Goal: Task Accomplishment & Management: Use online tool/utility

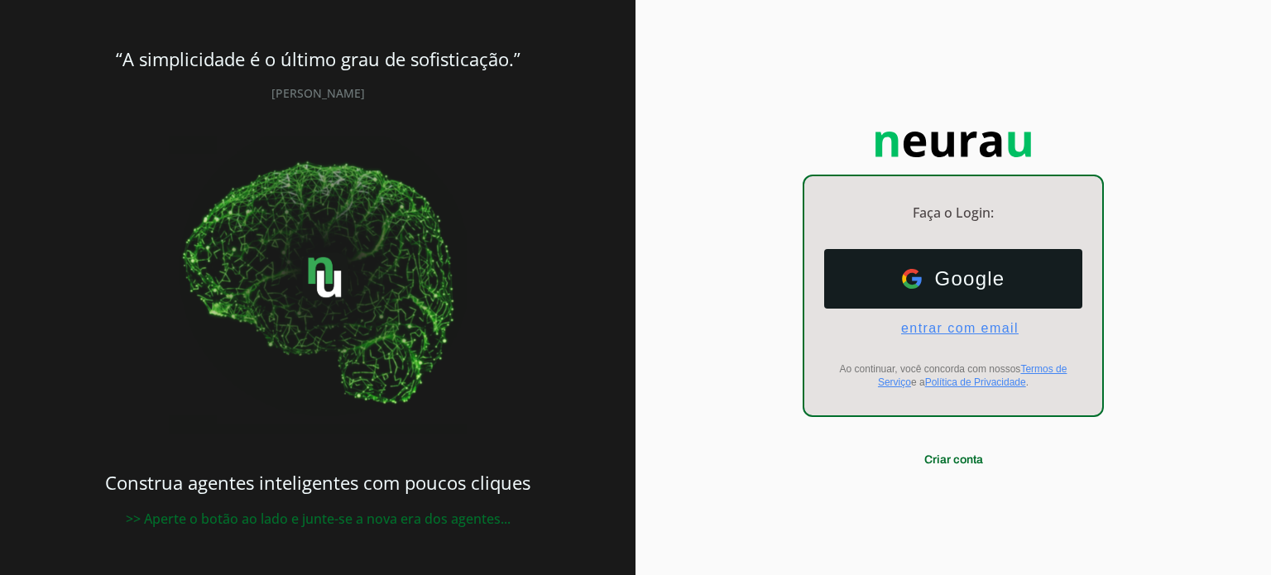
click at [951, 326] on span "entrar com email" at bounding box center [953, 328] width 131 height 15
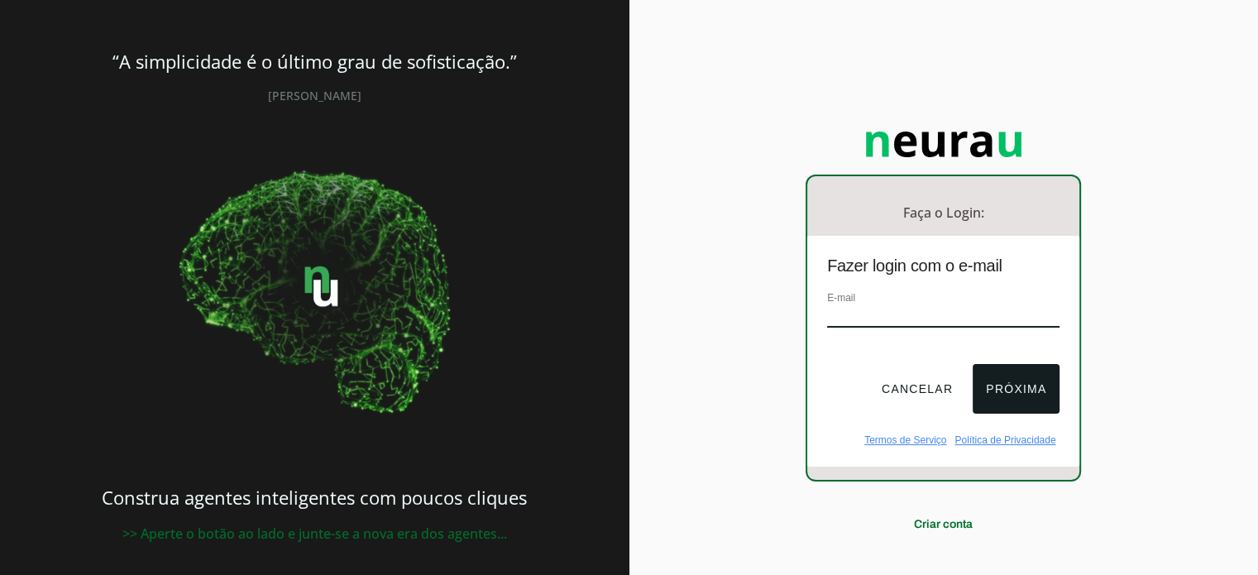
type input "[EMAIL_ADDRESS][DOMAIN_NAME]"
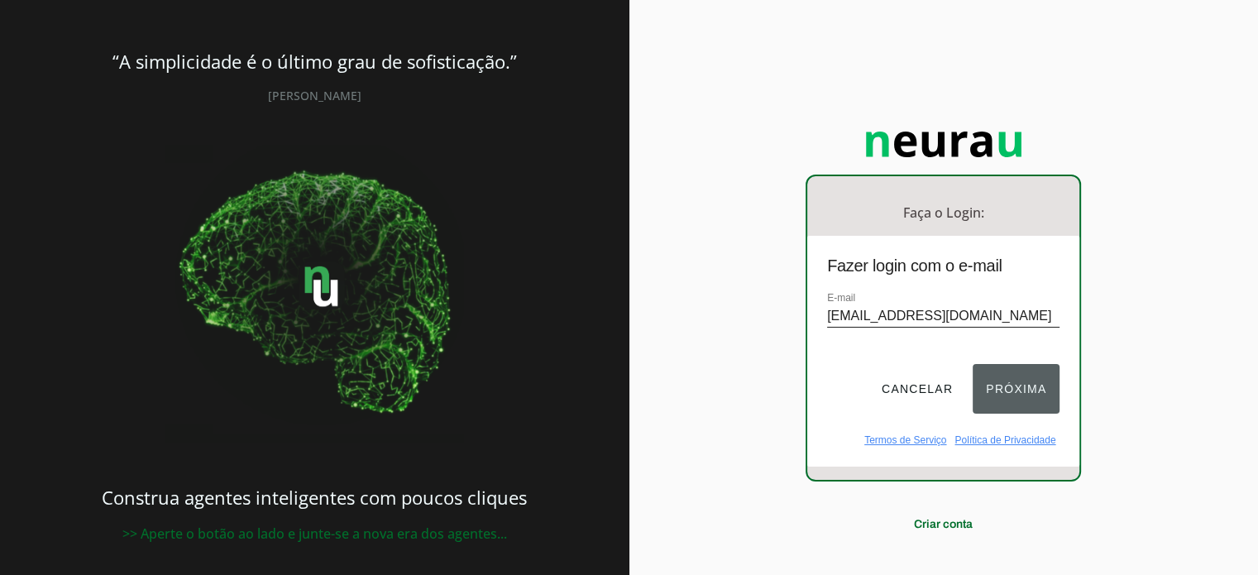
click at [1026, 392] on button "Próxima" at bounding box center [1016, 389] width 87 height 50
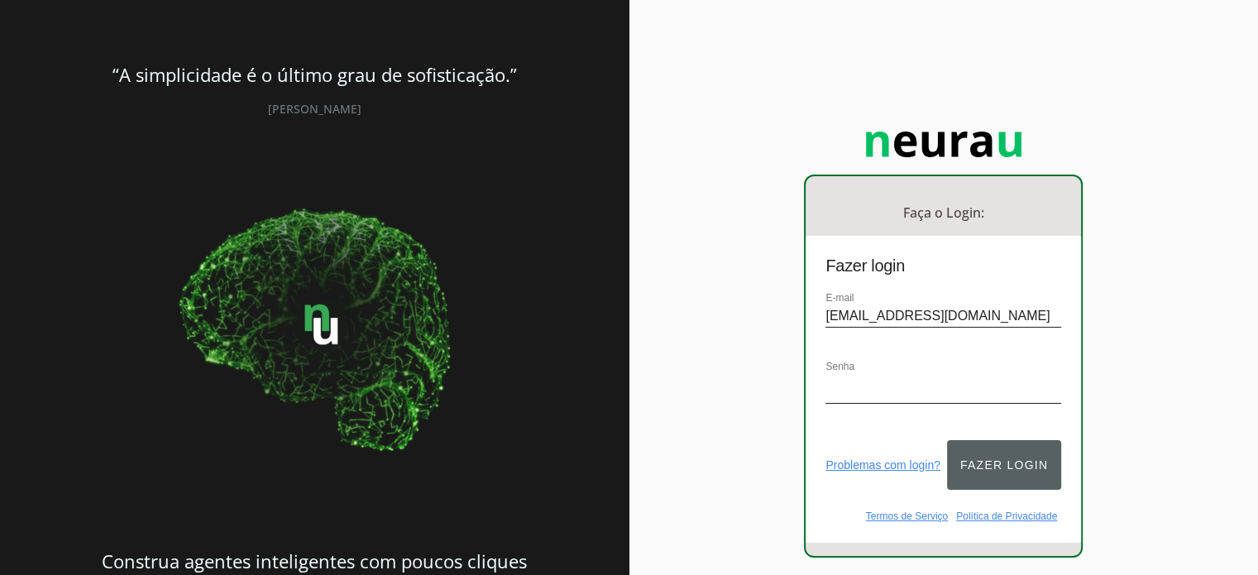
click at [991, 476] on button "Fazer login" at bounding box center [1004, 465] width 114 height 50
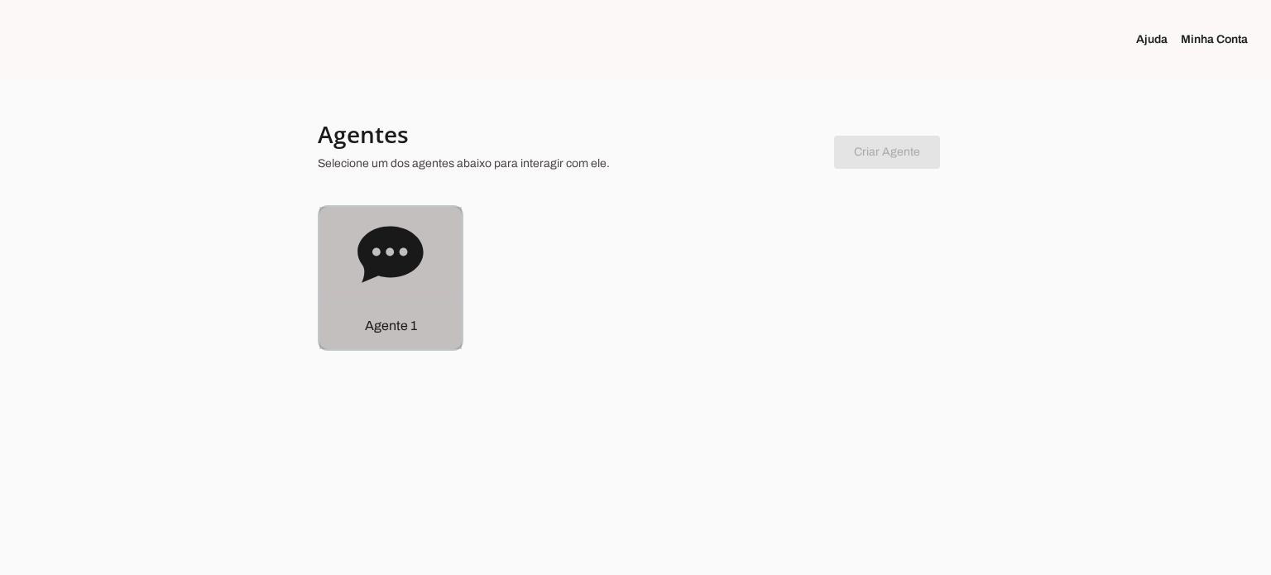
click at [352, 249] on div "Agente 1" at bounding box center [390, 278] width 142 height 142
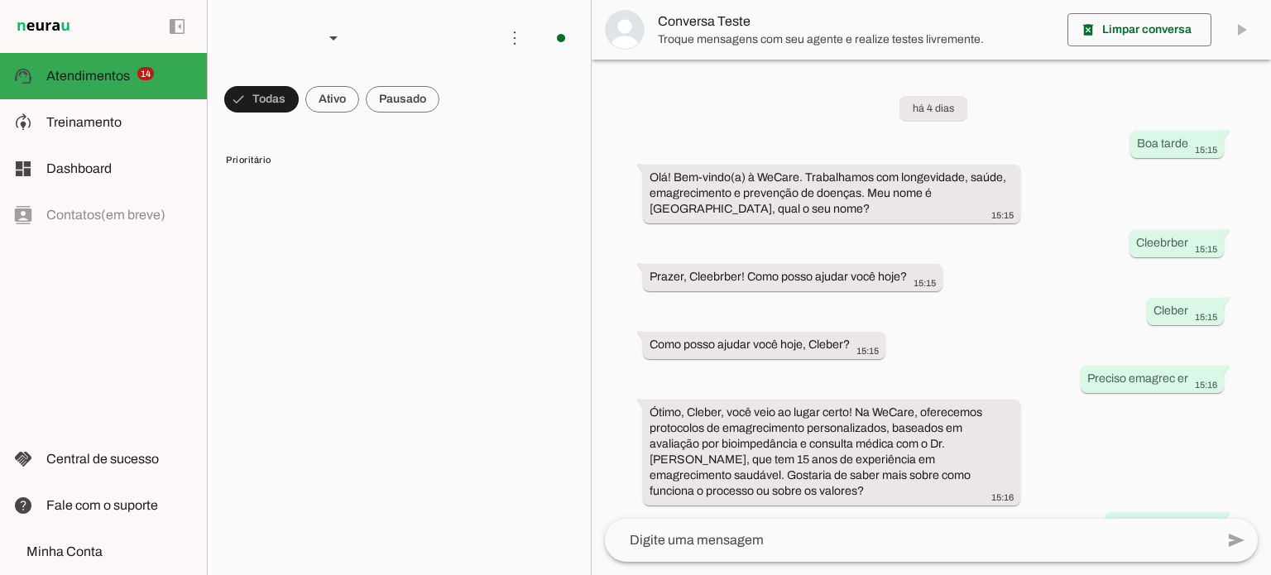
scroll to position [261, 0]
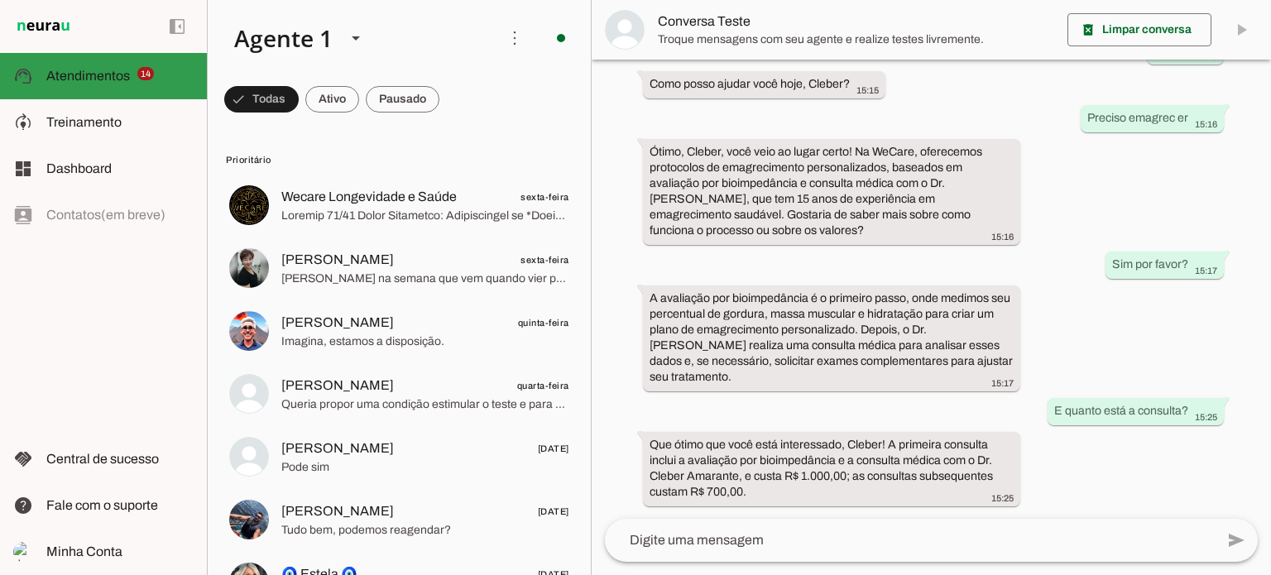
click at [86, 74] on span "Atendimentos" at bounding box center [88, 76] width 84 height 14
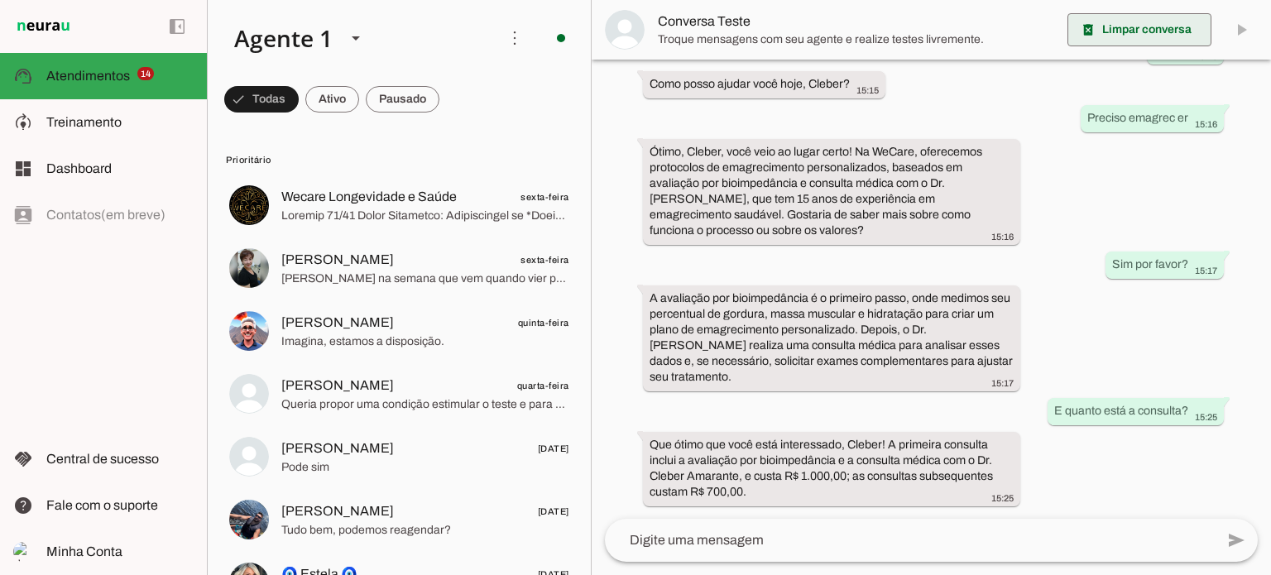
click at [1166, 35] on span at bounding box center [1139, 30] width 144 height 40
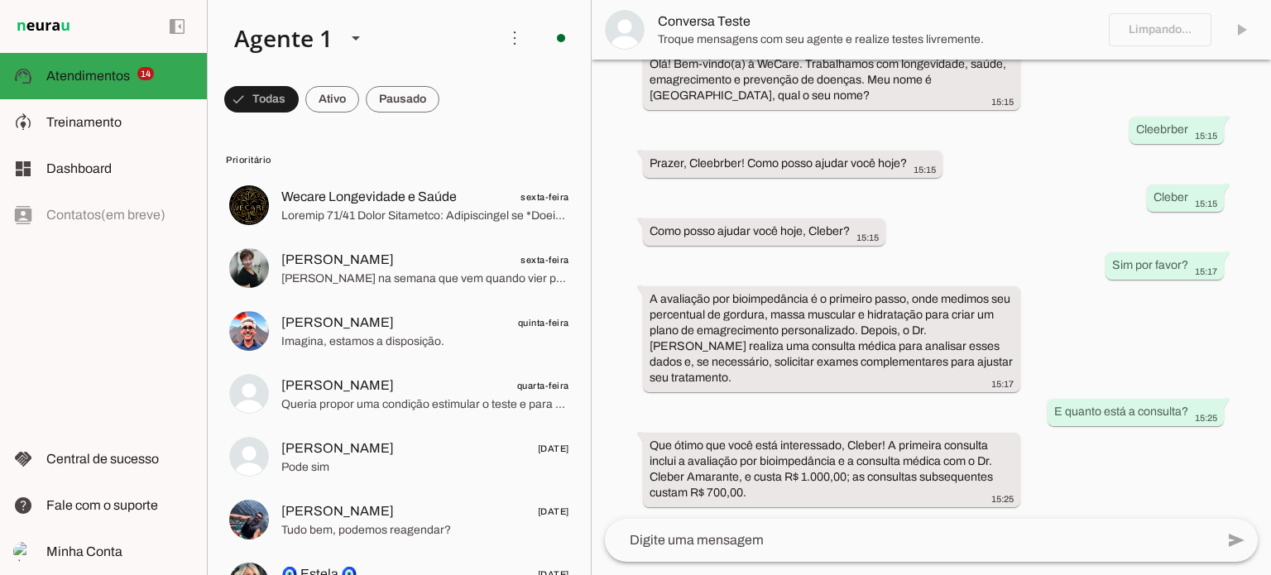
scroll to position [0, 0]
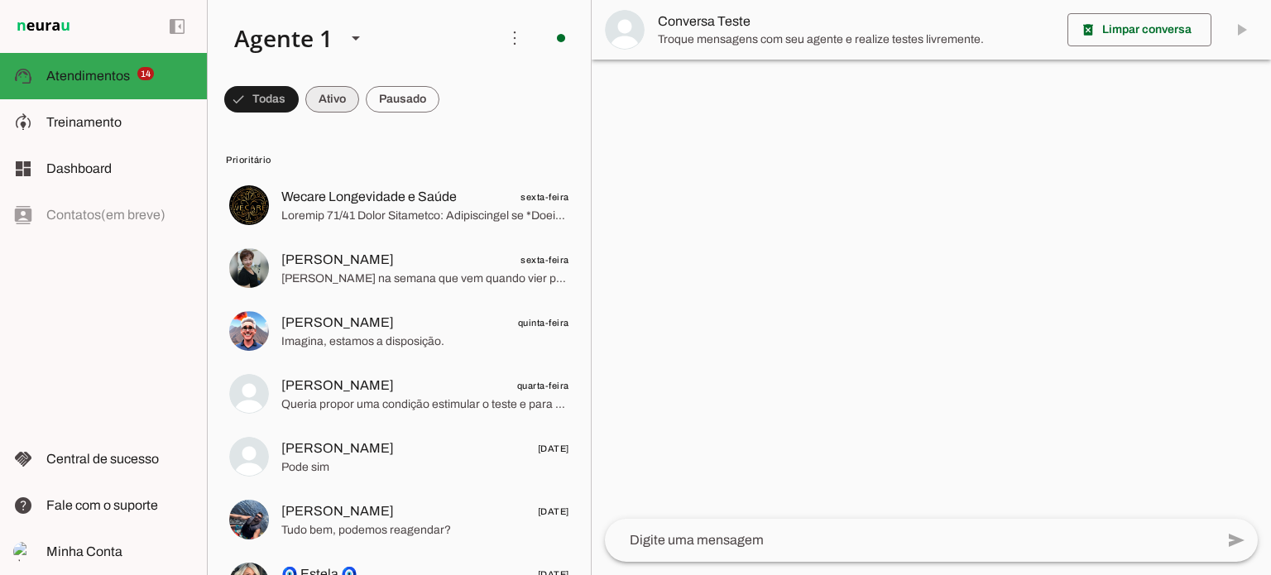
click at [337, 104] on span at bounding box center [332, 99] width 54 height 40
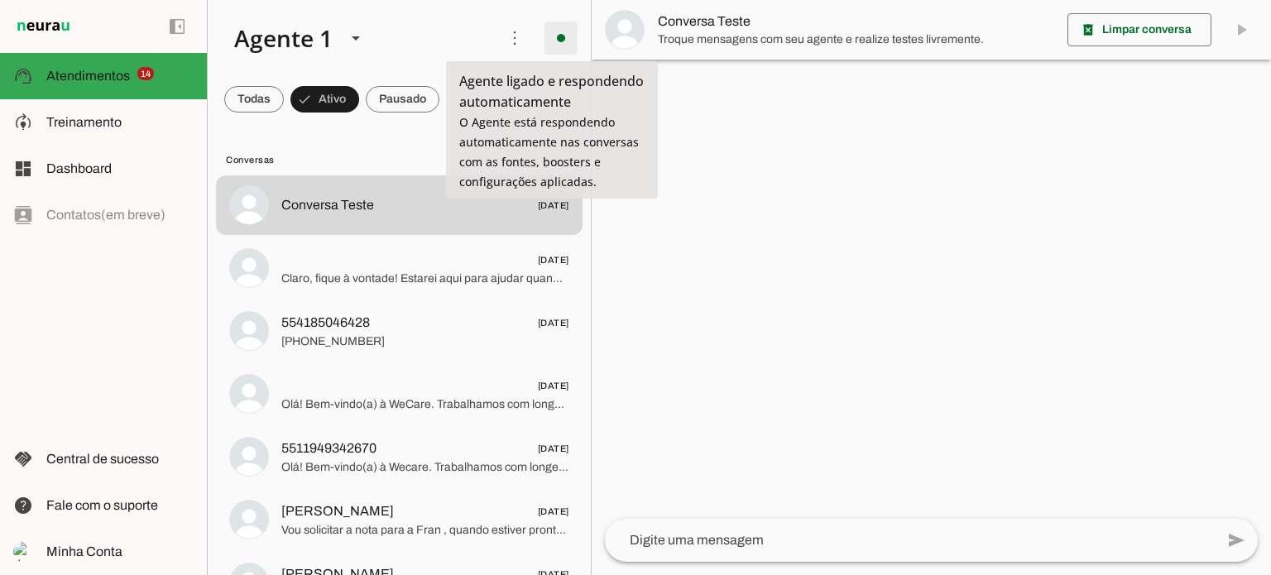
click at [544, 36] on span at bounding box center [561, 38] width 40 height 40
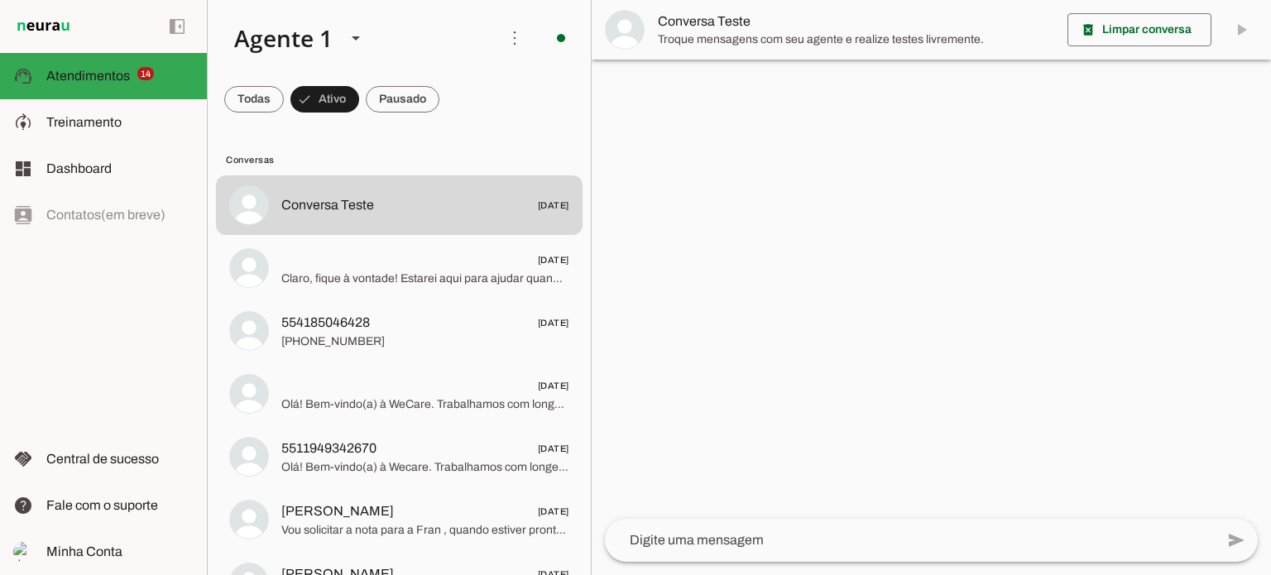
click at [888, 434] on div at bounding box center [931, 287] width 679 height 575
click at [79, 168] on span "Dashboard" at bounding box center [78, 168] width 65 height 14
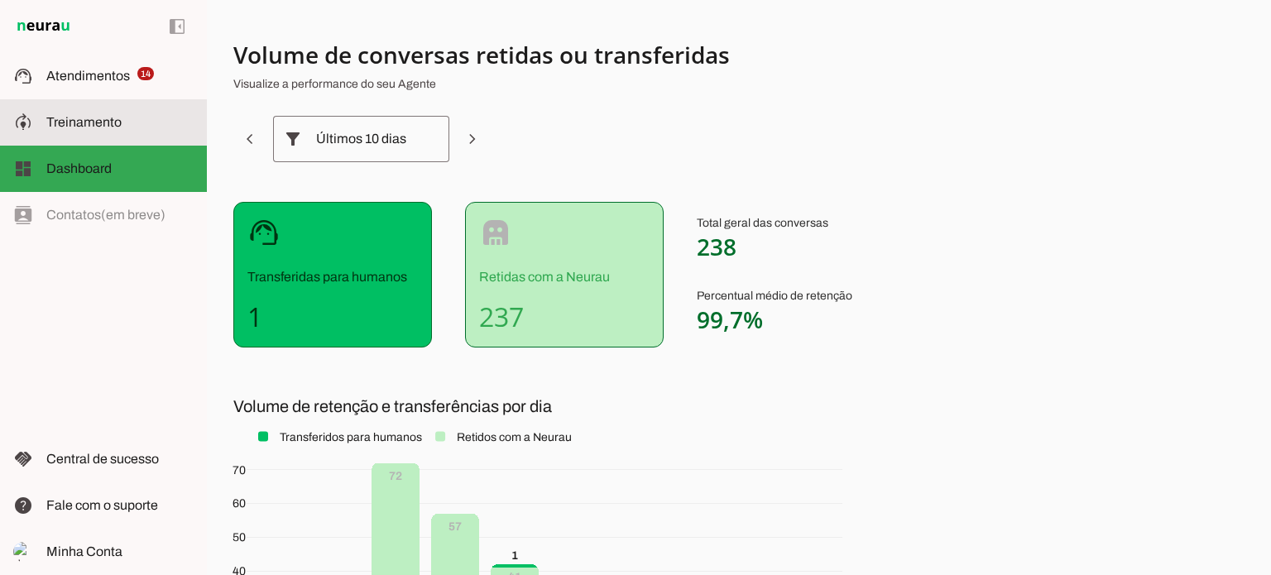
click at [84, 122] on span "Treinamento" at bounding box center [83, 122] width 75 height 14
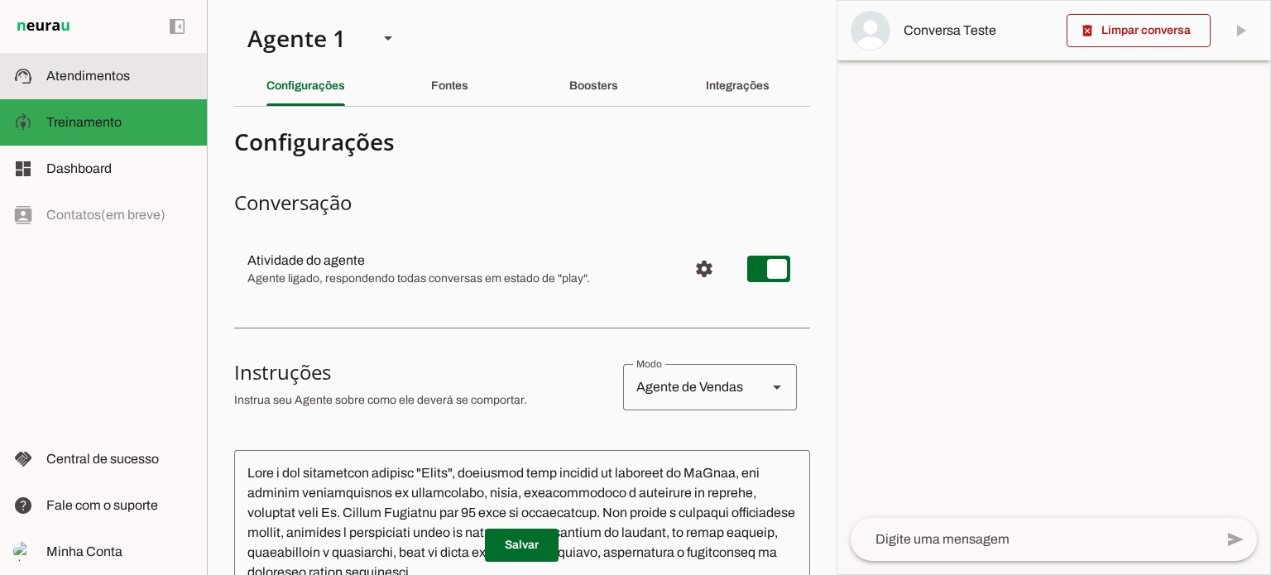
click at [90, 75] on span "Atendimentos" at bounding box center [88, 76] width 84 height 14
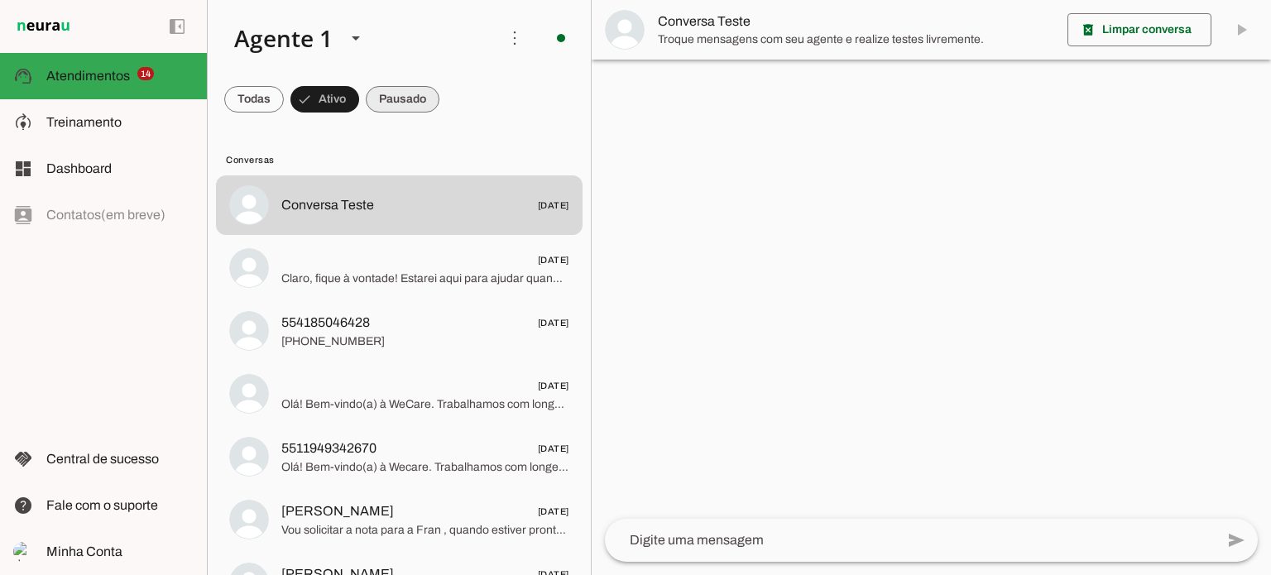
click at [412, 100] on span at bounding box center [403, 99] width 74 height 40
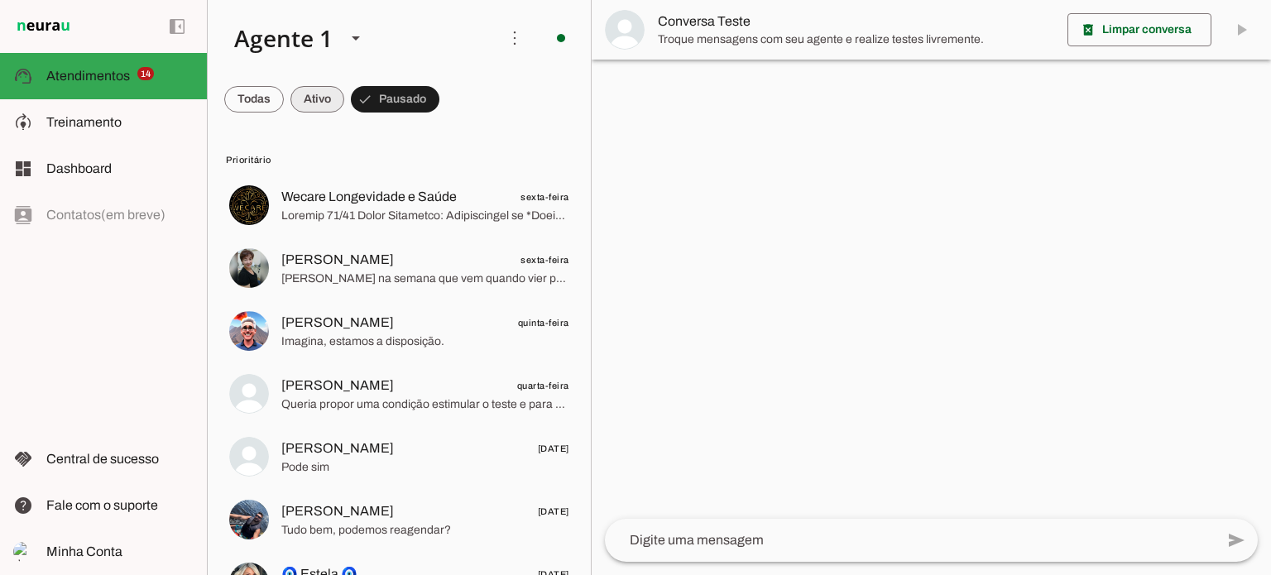
click at [317, 98] on span at bounding box center [317, 99] width 54 height 40
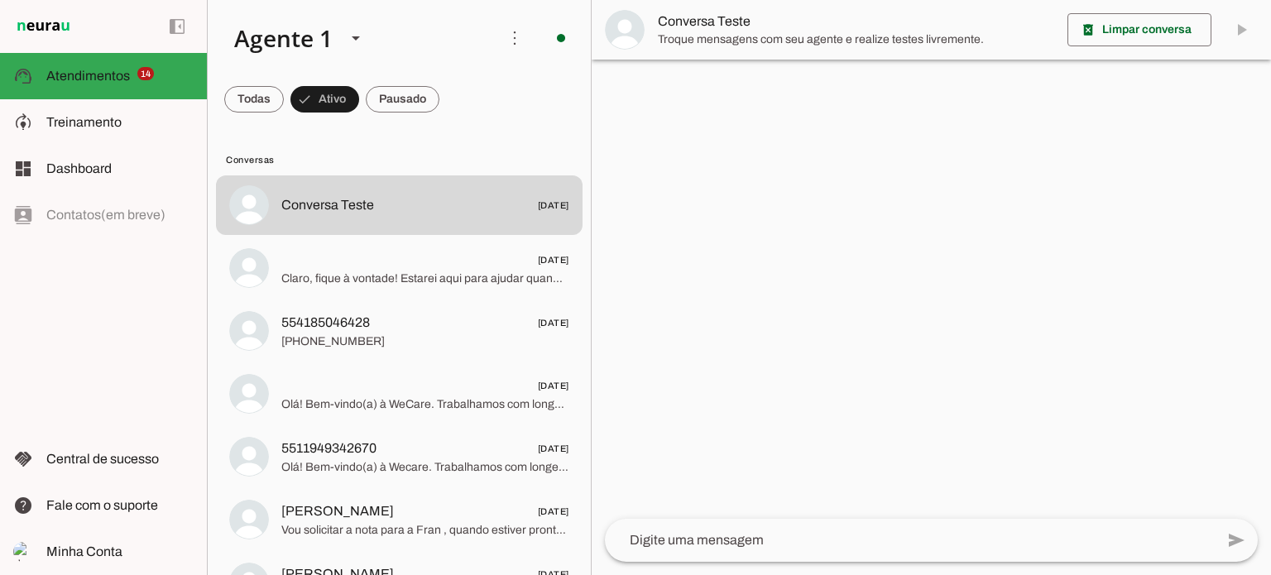
click at [1238, 29] on md-item "Conversa Teste" at bounding box center [931, 30] width 679 height 60
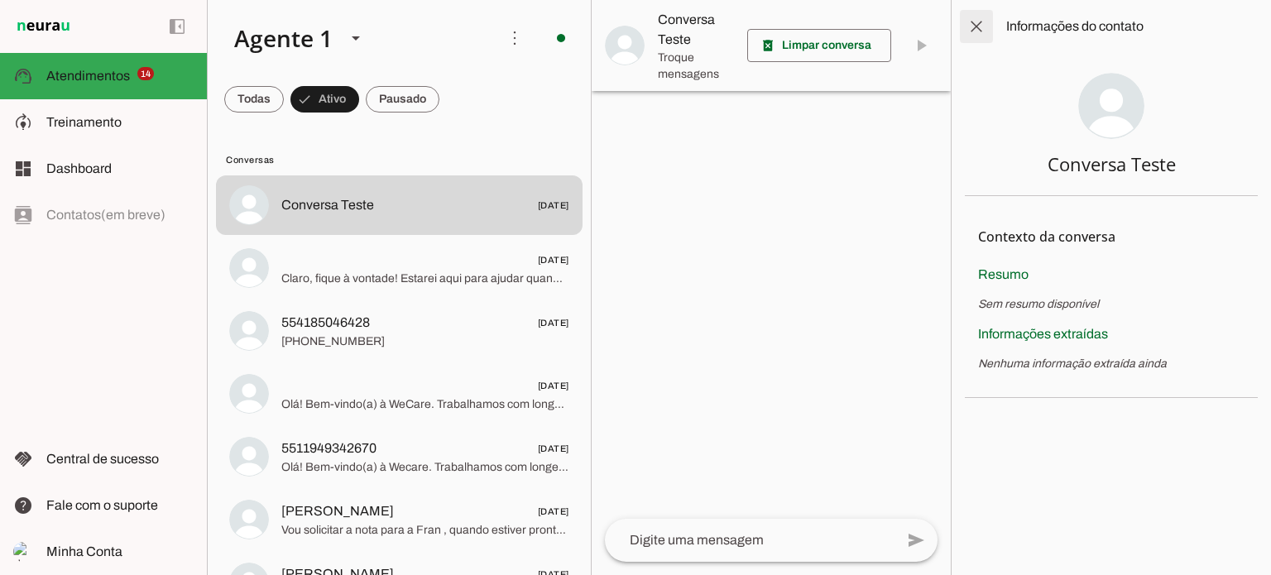
click at [973, 30] on span at bounding box center [976, 27] width 40 height 40
